Goal: Task Accomplishment & Management: Complete application form

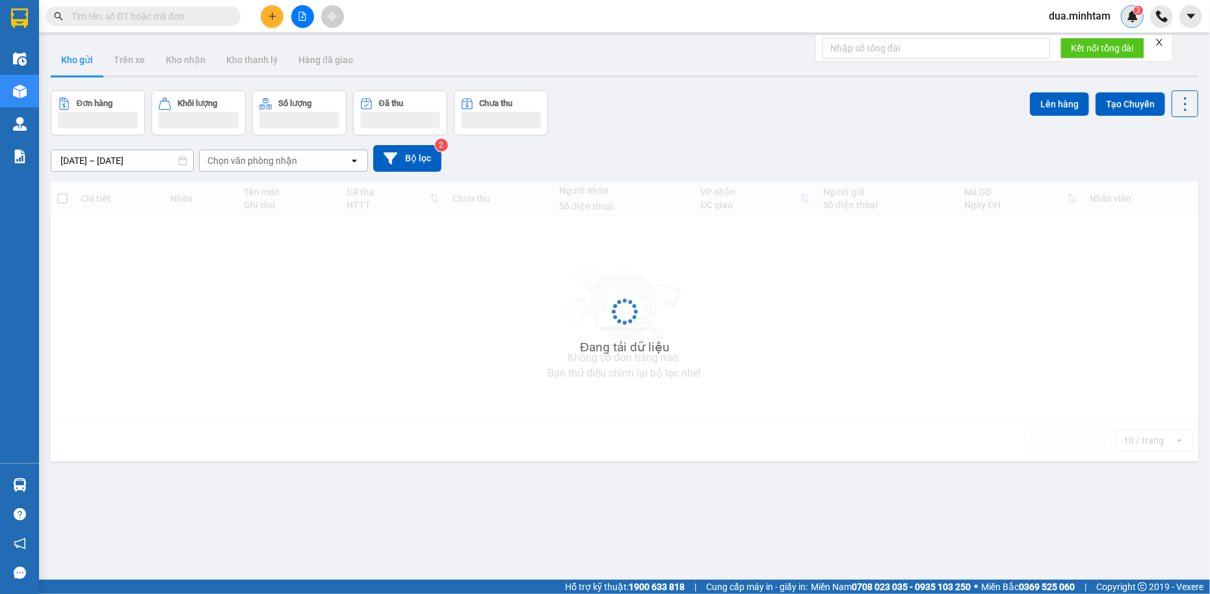
click at [1130, 13] on img at bounding box center [1133, 16] width 12 height 12
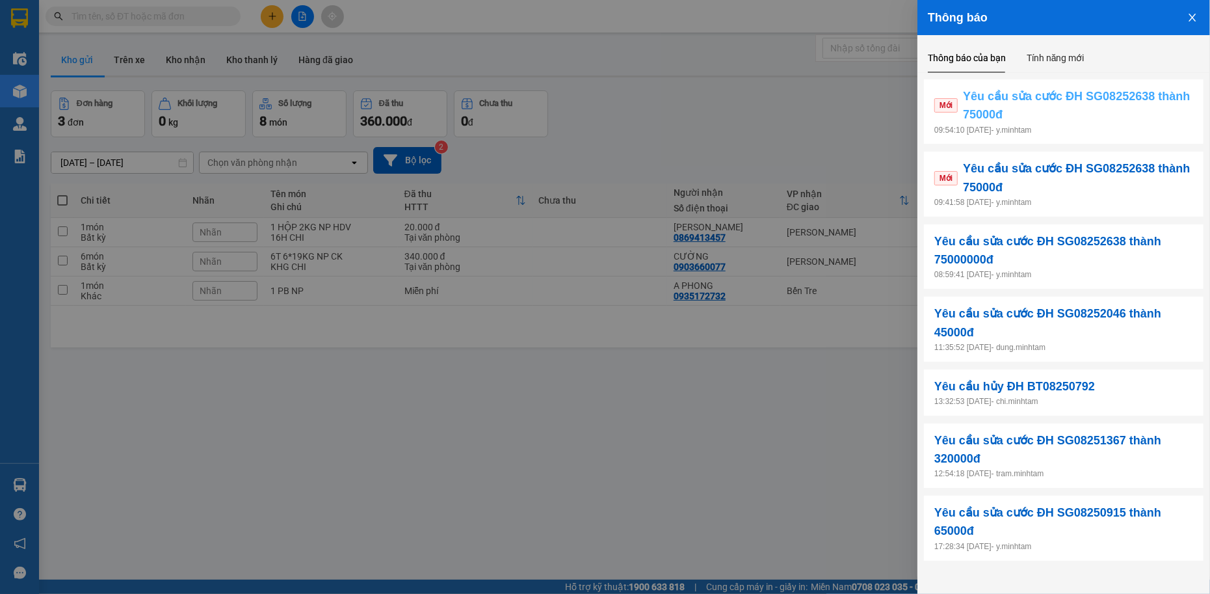
click at [1046, 108] on span "Yêu cầu sửa cước ĐH SG08252638 thành 75000đ" at bounding box center [1078, 105] width 230 height 37
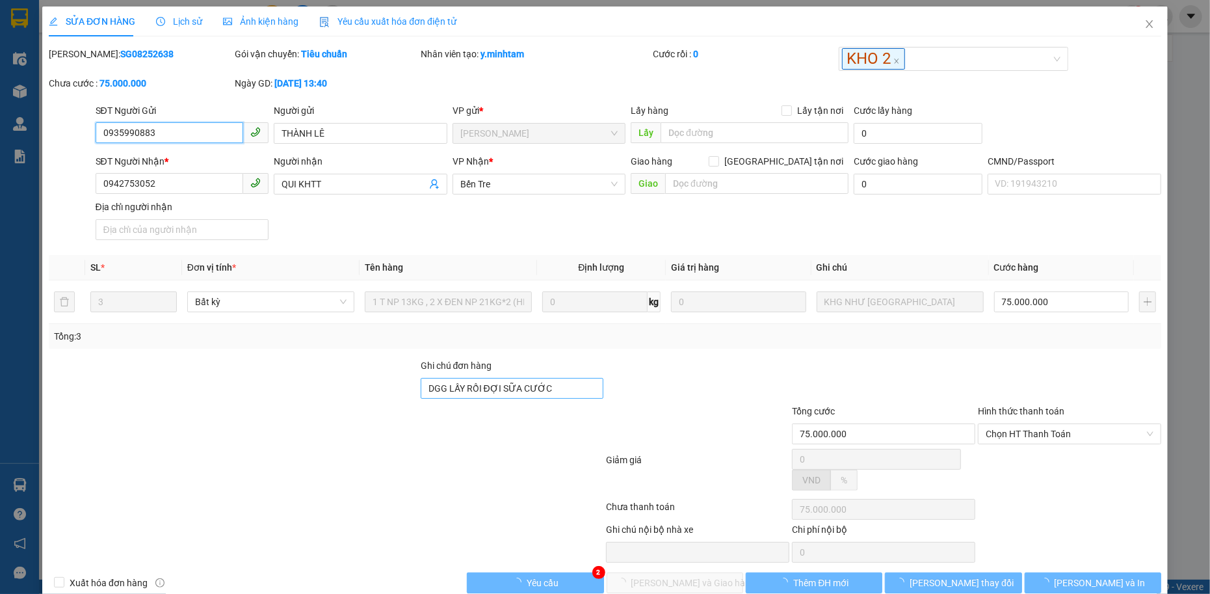
type input "0935990883"
type input "THÀNH LÊ"
type input "0942753052"
type input "QUI KHTT"
type input "DGG LẤY RỒI ĐỢI SỮA CƯỚC"
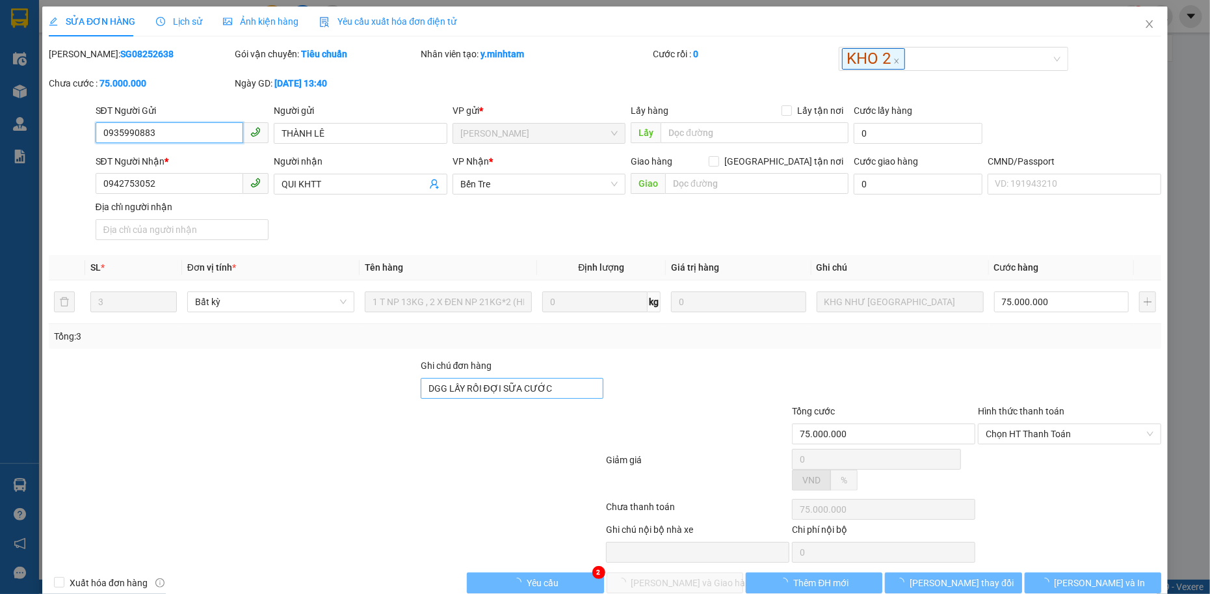
type input "75.000.000"
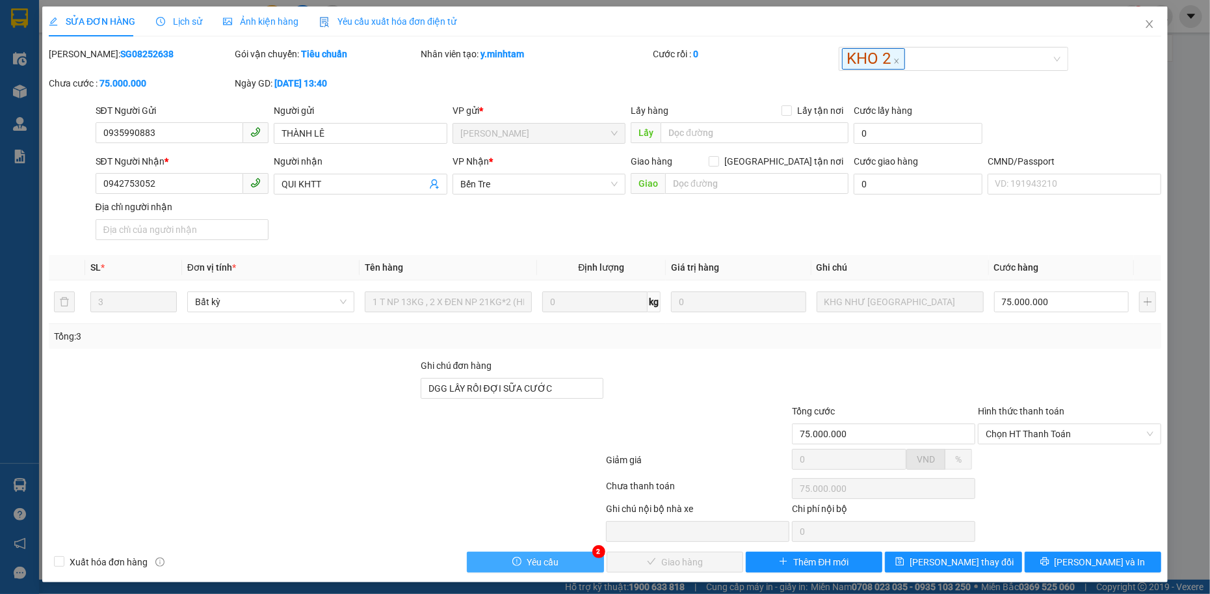
click at [573, 560] on button "Yêu cầu" at bounding box center [535, 561] width 137 height 21
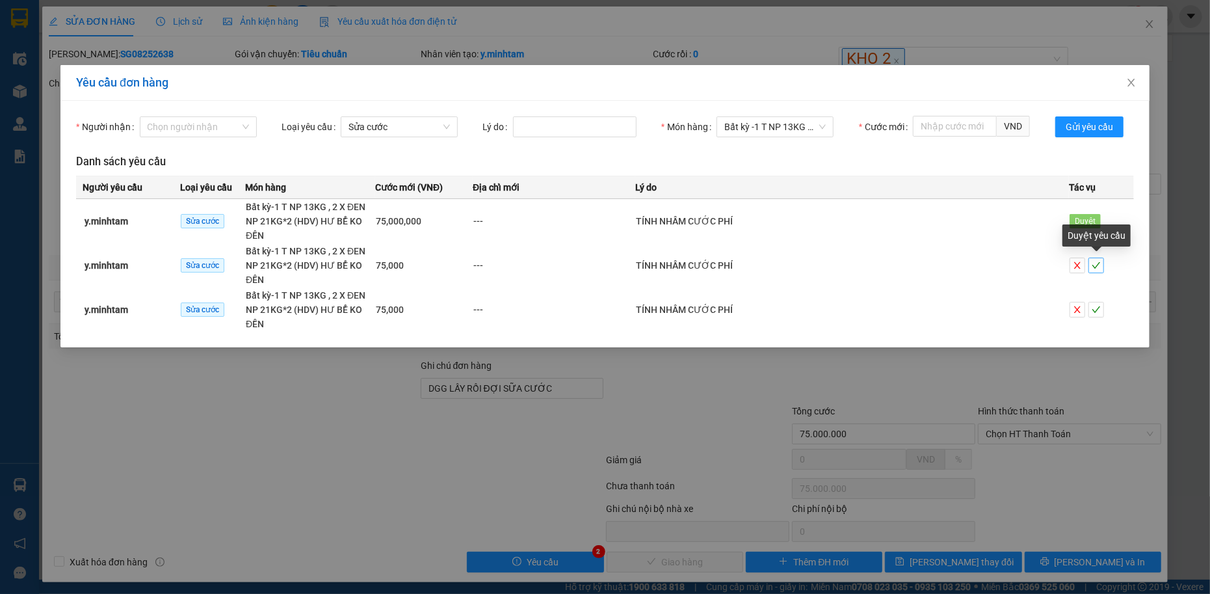
click at [1095, 263] on icon "check" at bounding box center [1095, 265] width 9 height 9
